Goal: Information Seeking & Learning: Understand process/instructions

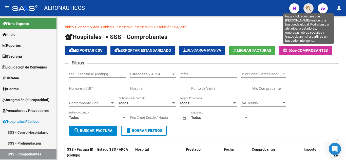
click at [309, 7] on icon "button" at bounding box center [308, 9] width 5 height 6
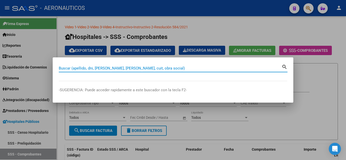
click at [203, 69] on input "Buscar (apellido, dni, [PERSON_NAME], [PERSON_NAME], cuit, obra social)" at bounding box center [170, 68] width 223 height 5
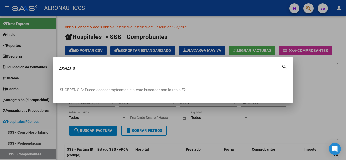
click at [283, 67] on mat-icon "search" at bounding box center [285, 67] width 6 height 6
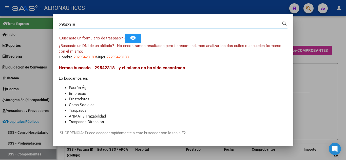
drag, startPoint x: 89, startPoint y: 26, endPoint x: 49, endPoint y: 20, distance: 41.2
click at [49, 20] on div "29542318 Buscar (apellido, dni, cuil, nro traspaso, cuit, obra social) search ¿…" at bounding box center [173, 80] width 346 height 160
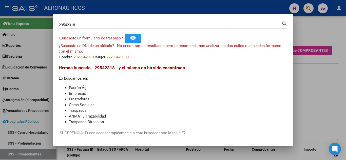
click at [285, 23] on mat-icon "search" at bounding box center [285, 23] width 6 height 6
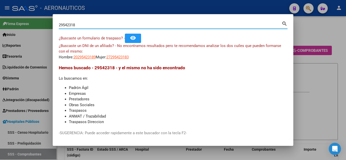
drag, startPoint x: 83, startPoint y: 23, endPoint x: 54, endPoint y: 23, distance: 28.9
click at [54, 23] on mat-dialog-content "29542318 Buscar (apellido, dni, cuil, nro traspaso, cuit, obra social) search ¿…" at bounding box center [173, 72] width 241 height 104
type input "24028553"
click at [285, 23] on mat-icon "search" at bounding box center [285, 23] width 6 height 6
click at [285, 23] on div at bounding box center [173, 80] width 346 height 160
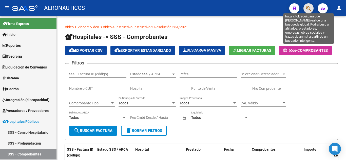
click at [306, 9] on icon "button" at bounding box center [308, 9] width 5 height 6
click at [308, 7] on icon "button" at bounding box center [308, 9] width 5 height 6
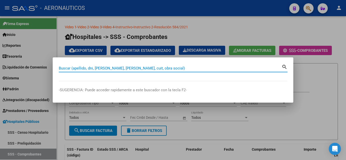
click at [221, 69] on input "Buscar (apellido, dni, [PERSON_NAME], [PERSON_NAME], cuit, obra social)" at bounding box center [170, 68] width 223 height 5
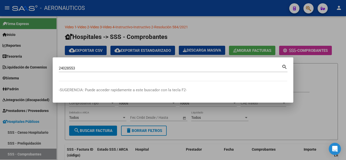
click at [283, 66] on mat-icon "search" at bounding box center [285, 67] width 6 height 6
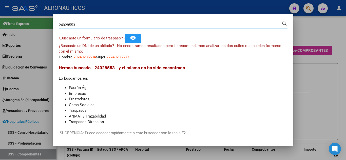
drag, startPoint x: 80, startPoint y: 24, endPoint x: 59, endPoint y: 25, distance: 21.3
click at [59, 25] on mat-dialog-content "24028553 Buscar (apellido, dni, cuil, nro traspaso, cuit, obra social) search ¿…" at bounding box center [173, 72] width 241 height 104
type input "25805963"
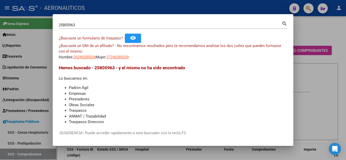
click at [282, 24] on mat-icon "search" at bounding box center [285, 23] width 6 height 6
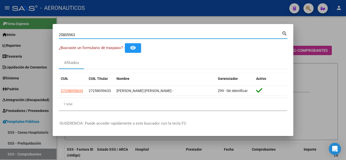
click at [310, 29] on div at bounding box center [173, 80] width 346 height 160
click at [310, 29] on p "Video 1 - Video 2 - Video 3 - Video 4 - Instructivo - Instructivo 2 - Resolució…" at bounding box center [201, 27] width 273 height 6
